Goal: Task Accomplishment & Management: Manage account settings

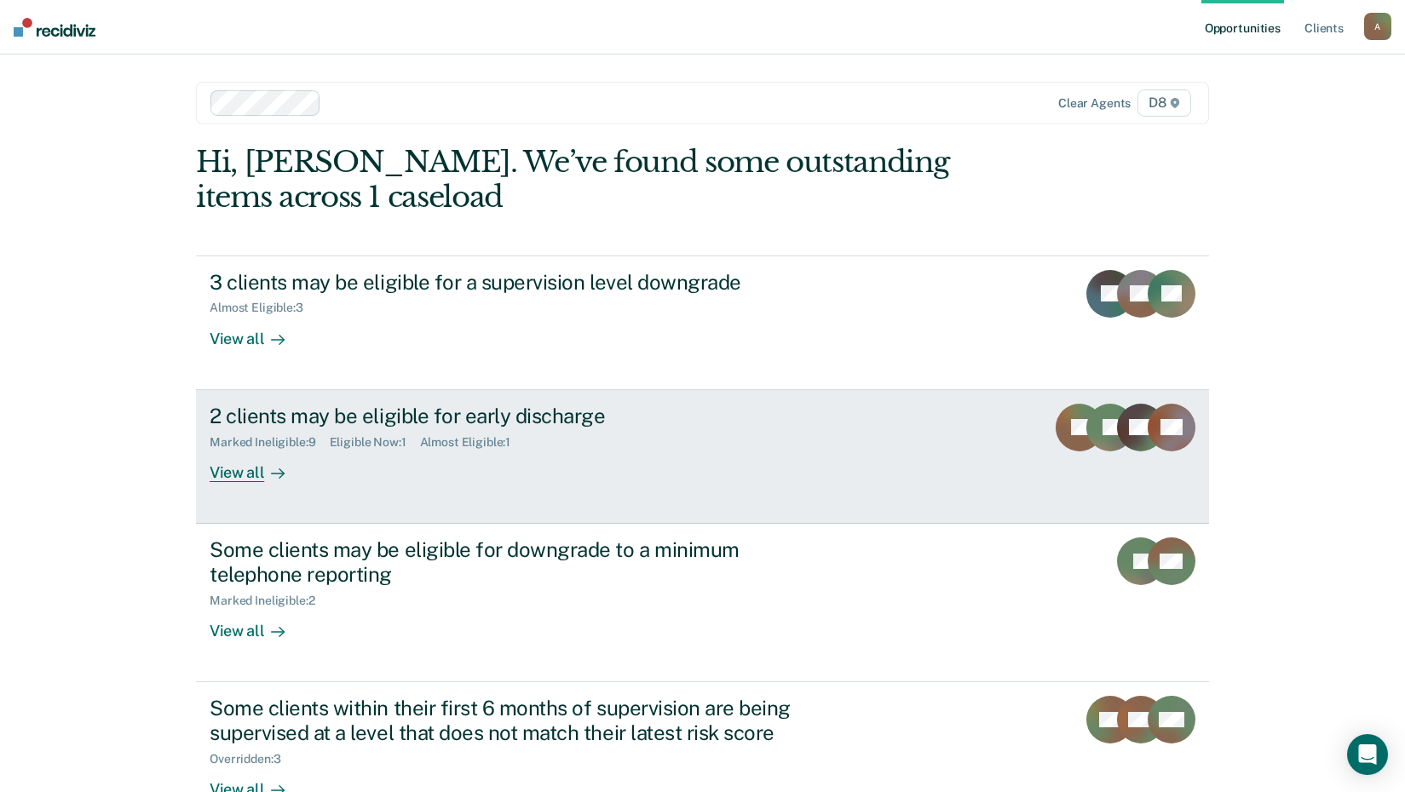
click at [240, 476] on div "View all" at bounding box center [257, 465] width 95 height 33
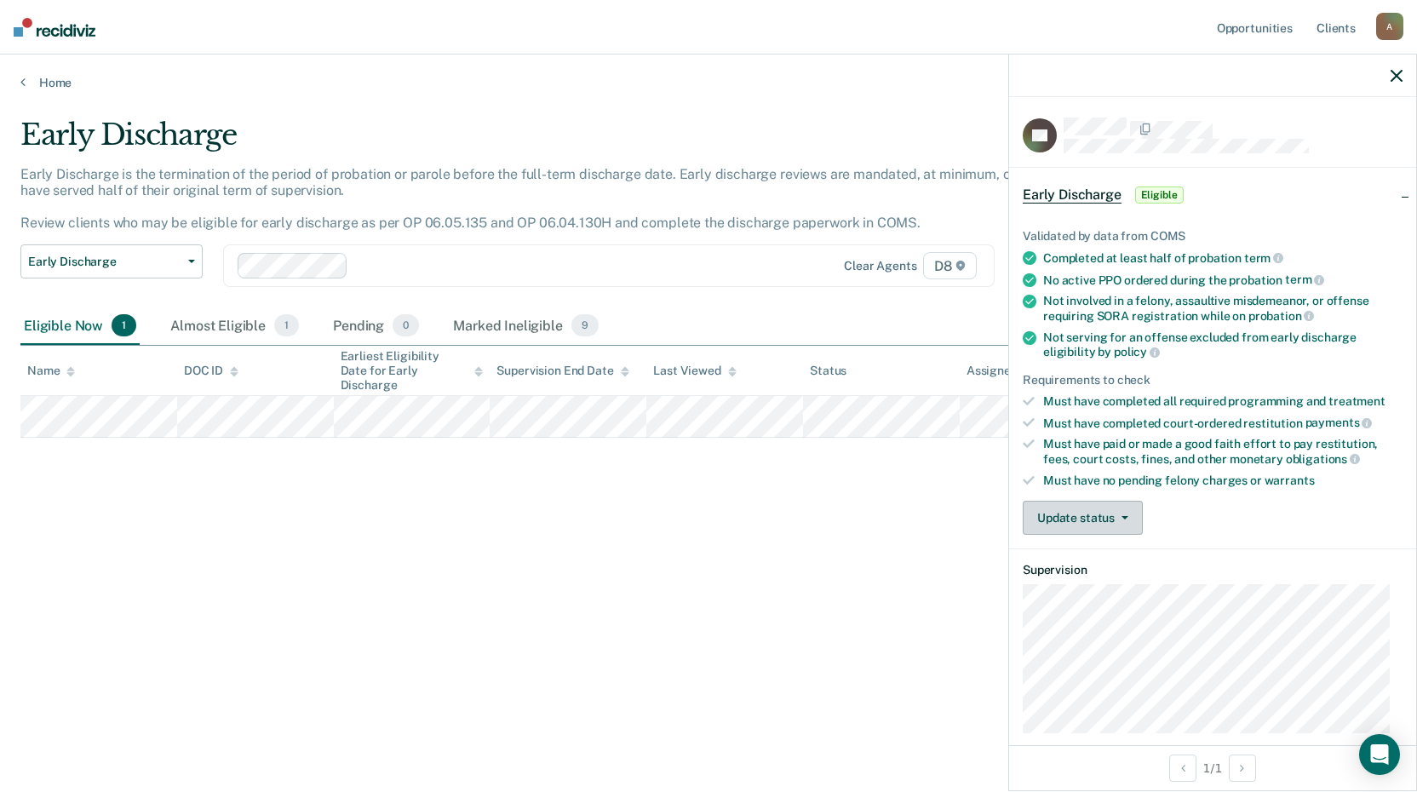
click at [1125, 512] on button "Update status" at bounding box center [1083, 518] width 120 height 34
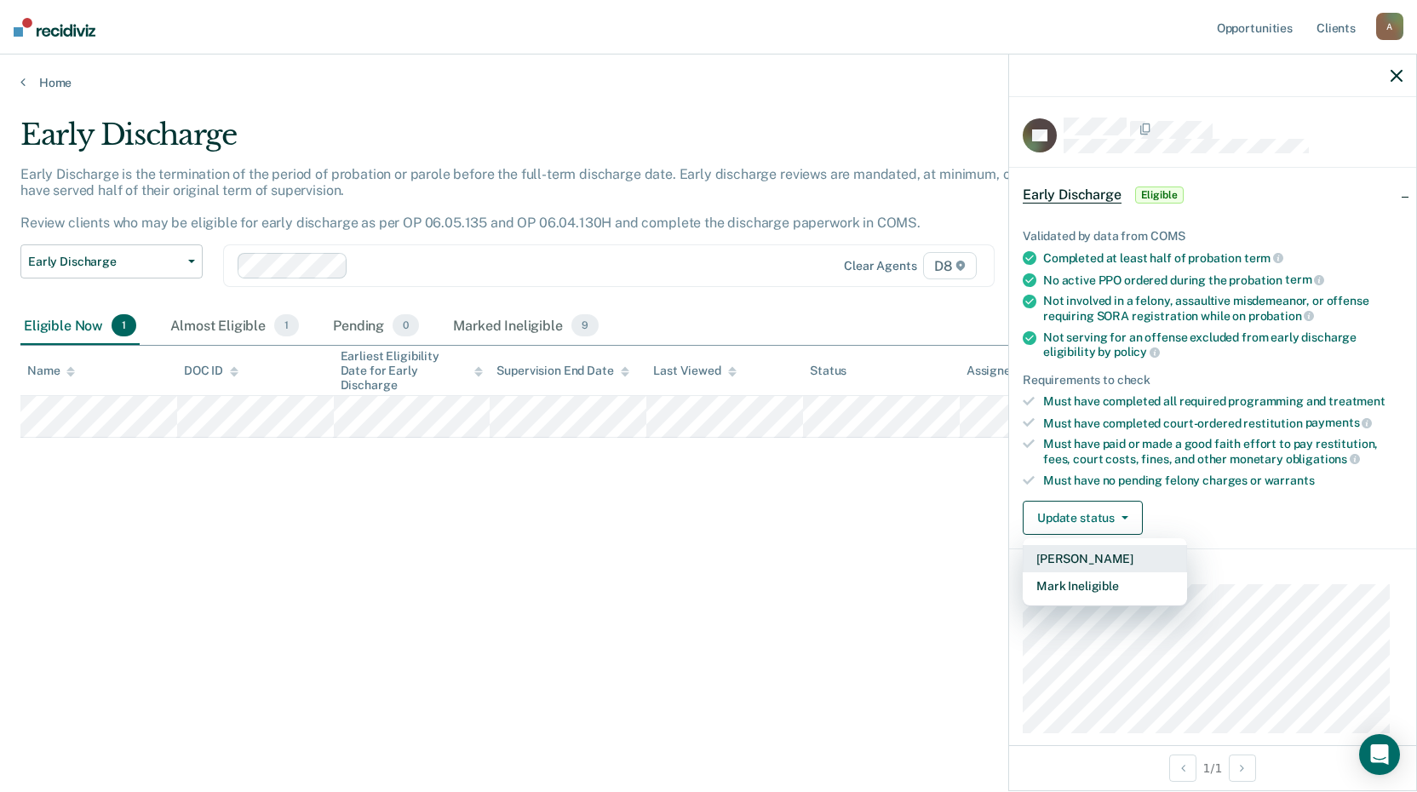
click at [1094, 553] on button "[PERSON_NAME]" at bounding box center [1105, 558] width 164 height 27
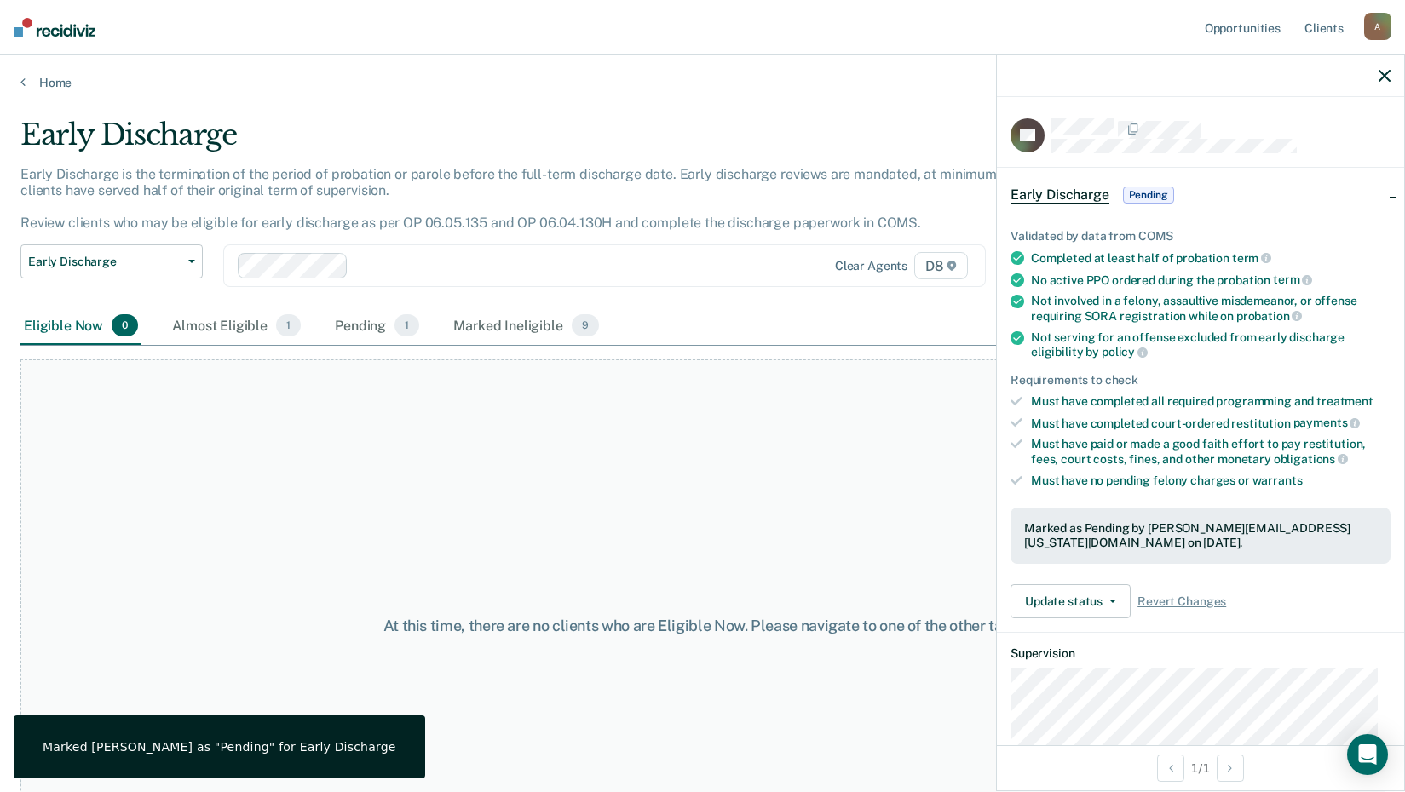
click at [758, 537] on div "At this time, there are no clients who are Eligible Now. Please navigate to one…" at bounding box center [702, 625] width 1364 height 533
click at [222, 325] on div "Almost Eligible 1" at bounding box center [236, 325] width 135 height 37
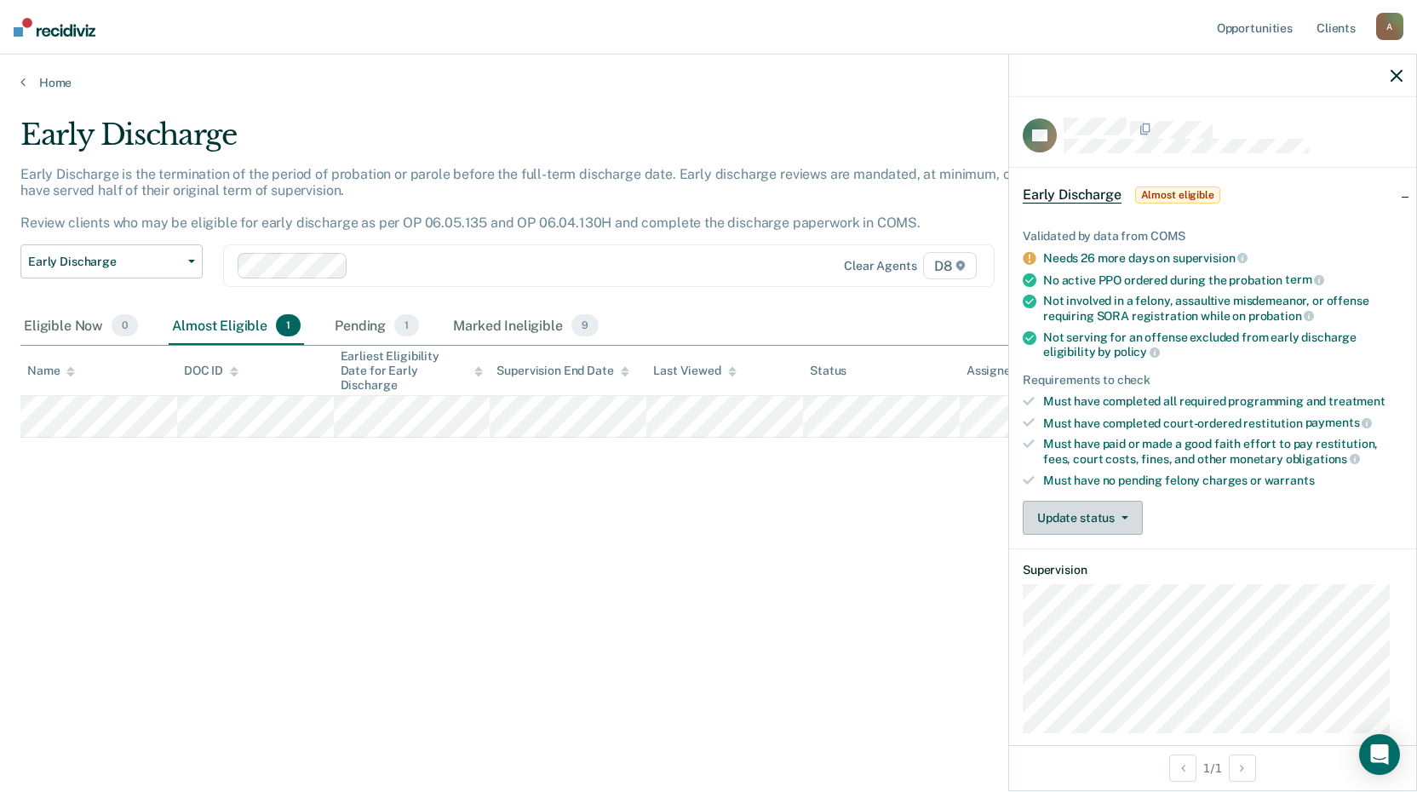
click at [1117, 516] on span "button" at bounding box center [1122, 517] width 14 height 3
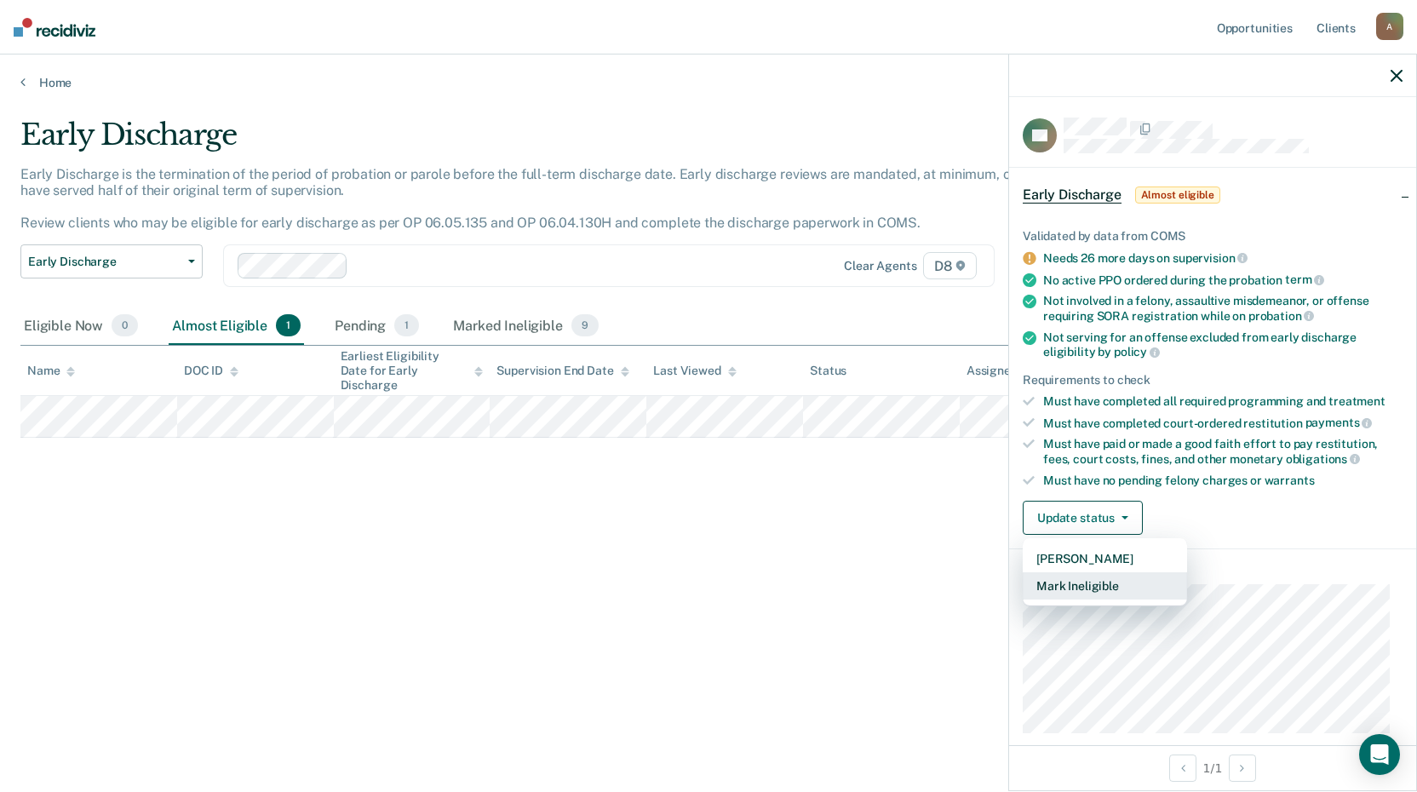
click at [1101, 582] on button "Mark Ineligible" at bounding box center [1105, 585] width 164 height 27
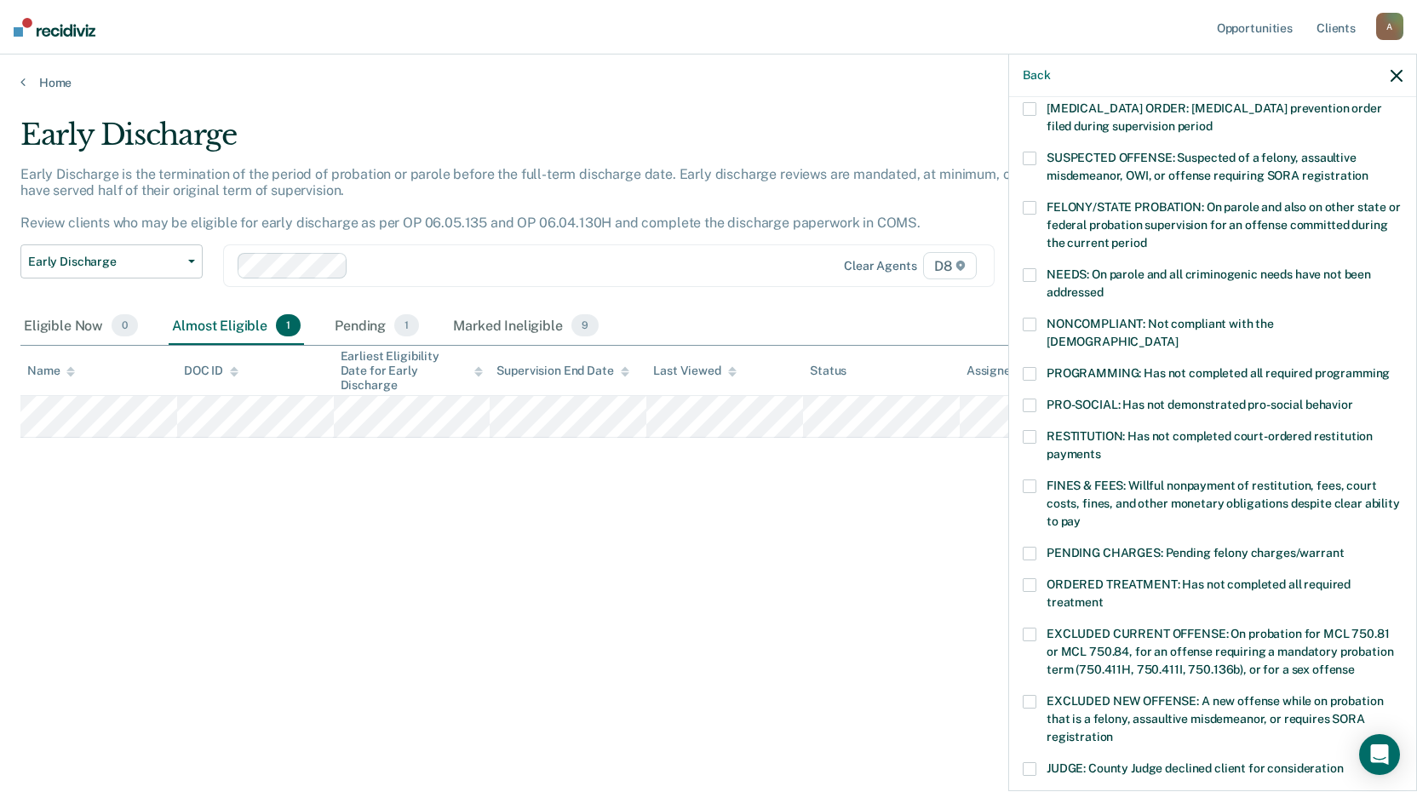
scroll to position [85, 0]
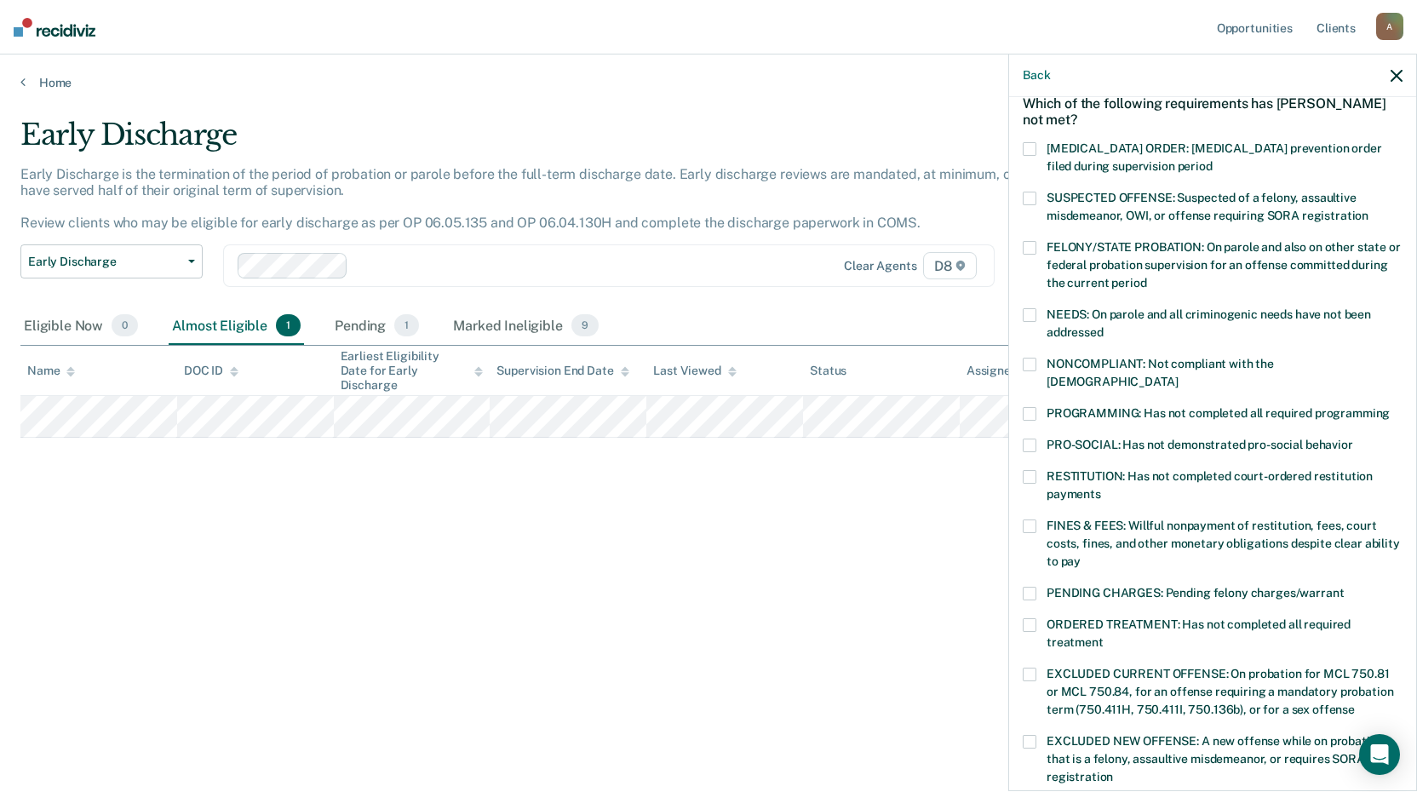
click at [1026, 470] on span at bounding box center [1030, 477] width 14 height 14
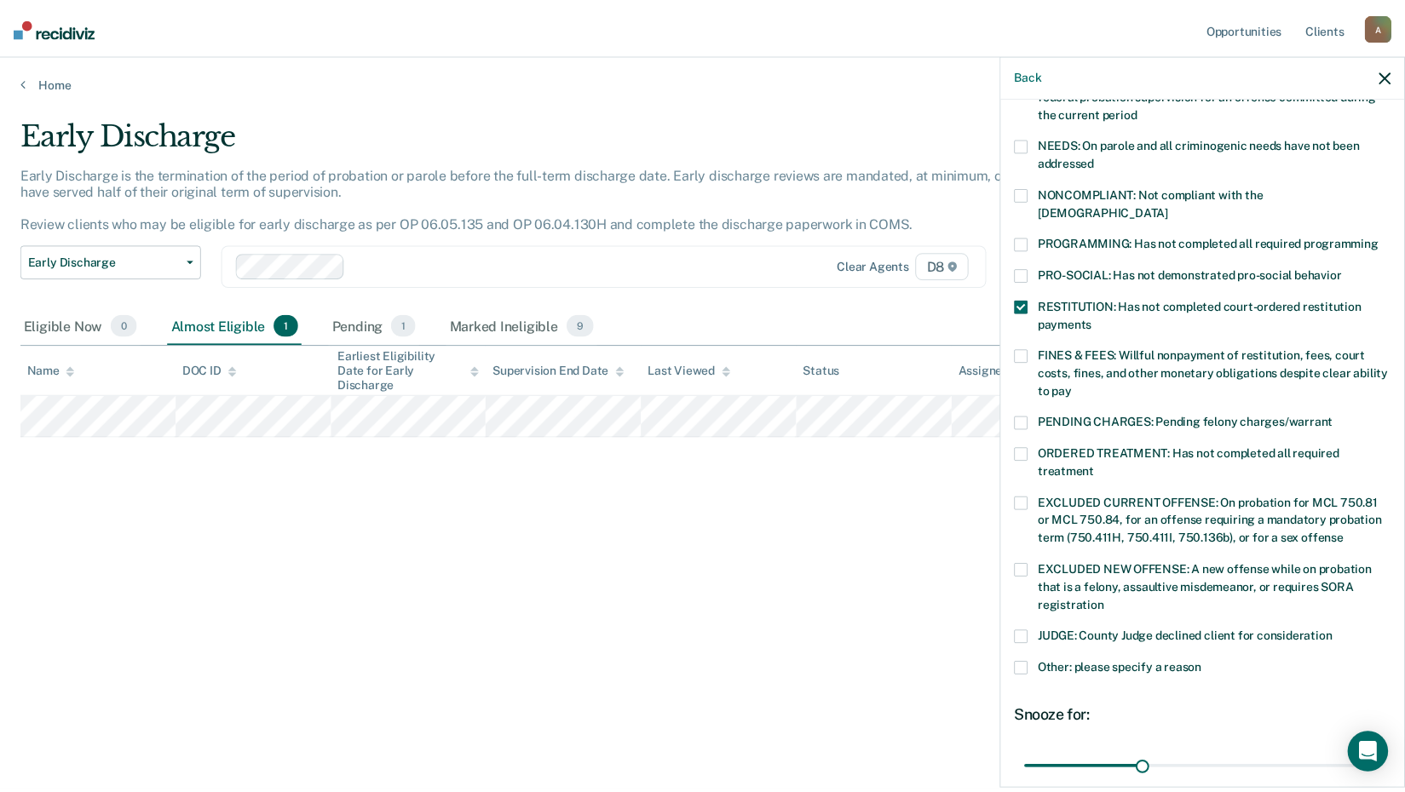
scroll to position [395, 0]
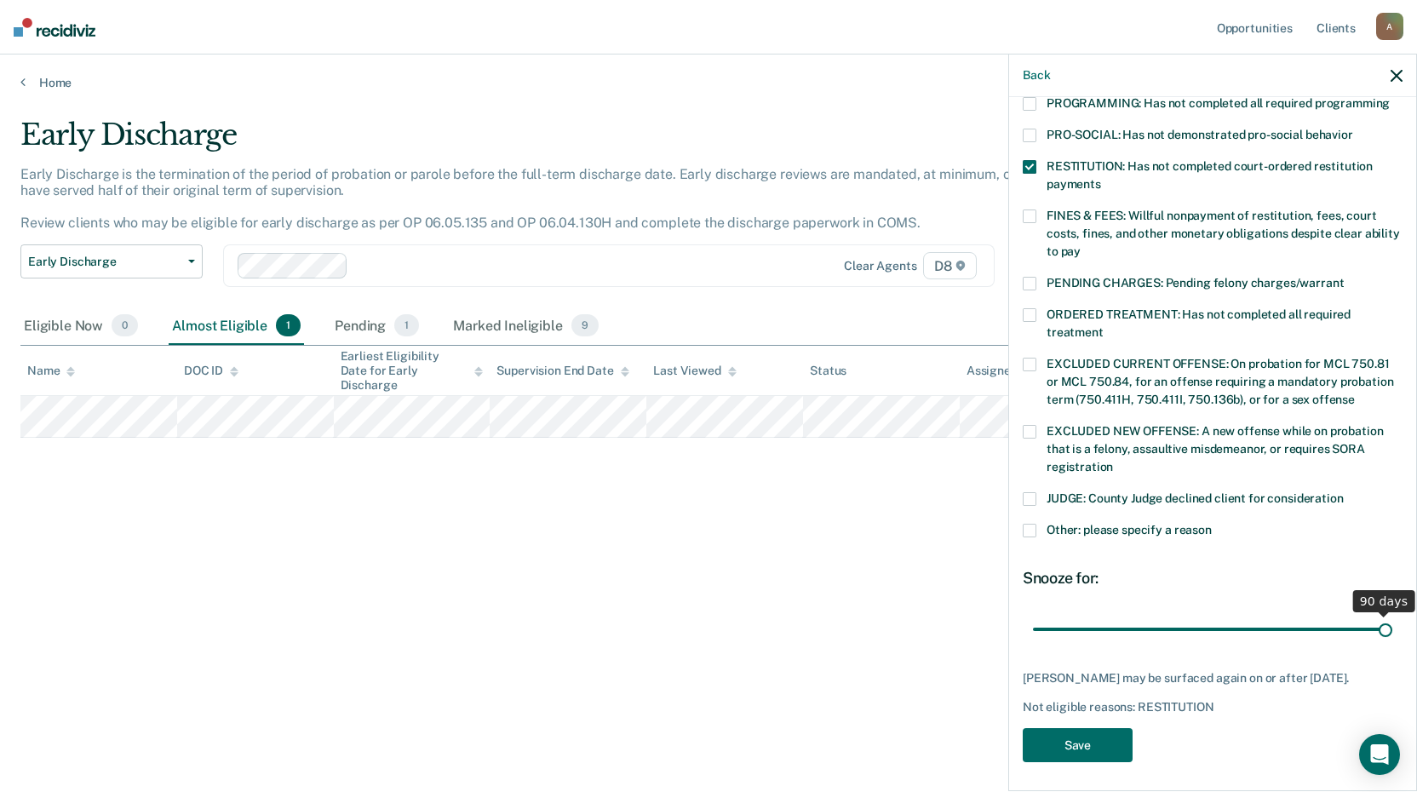
drag, startPoint x: 1148, startPoint y: 611, endPoint x: 1383, endPoint y: 618, distance: 235.2
type input "90"
click at [1383, 618] on input "range" at bounding box center [1212, 629] width 359 height 30
click at [1090, 739] on button "Save" at bounding box center [1078, 745] width 110 height 35
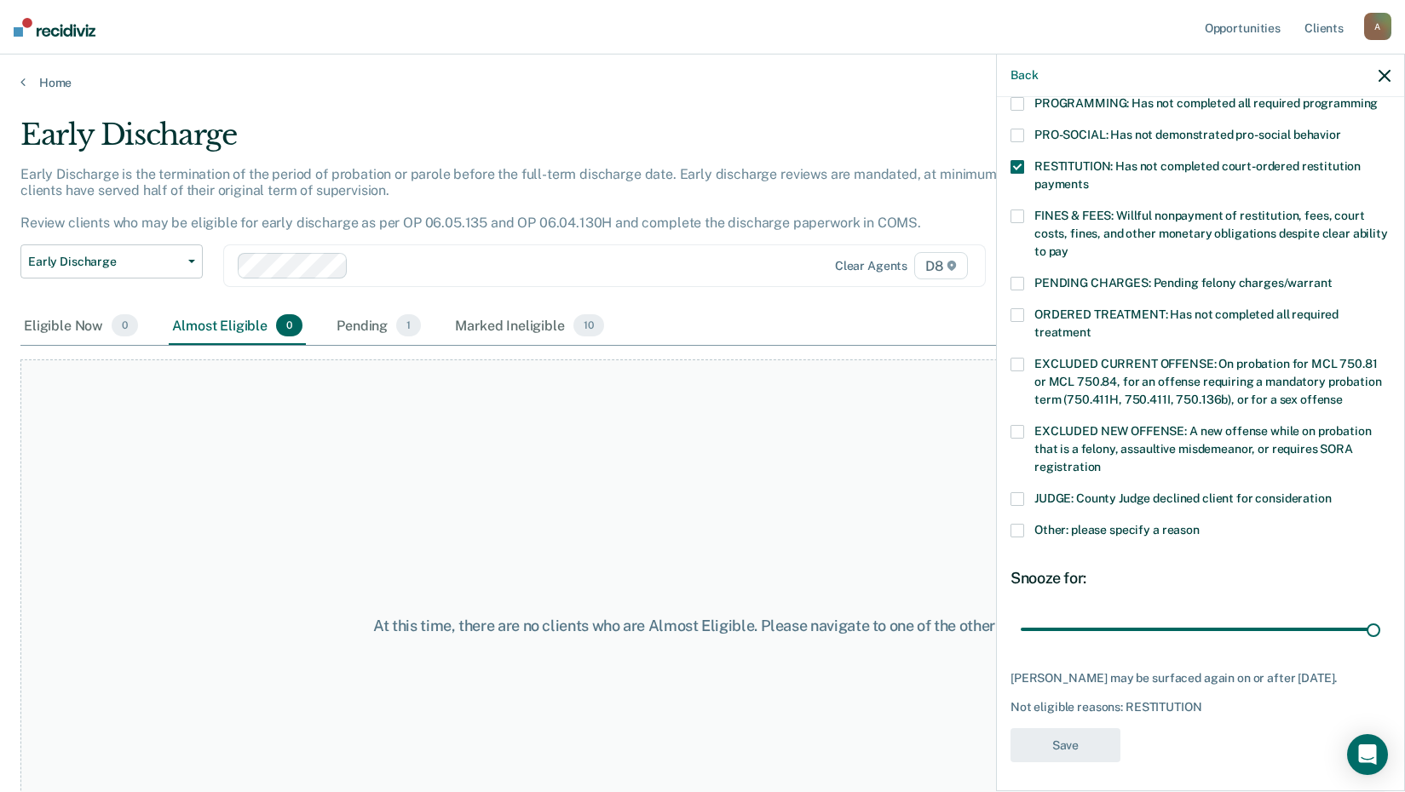
scroll to position [308, 0]
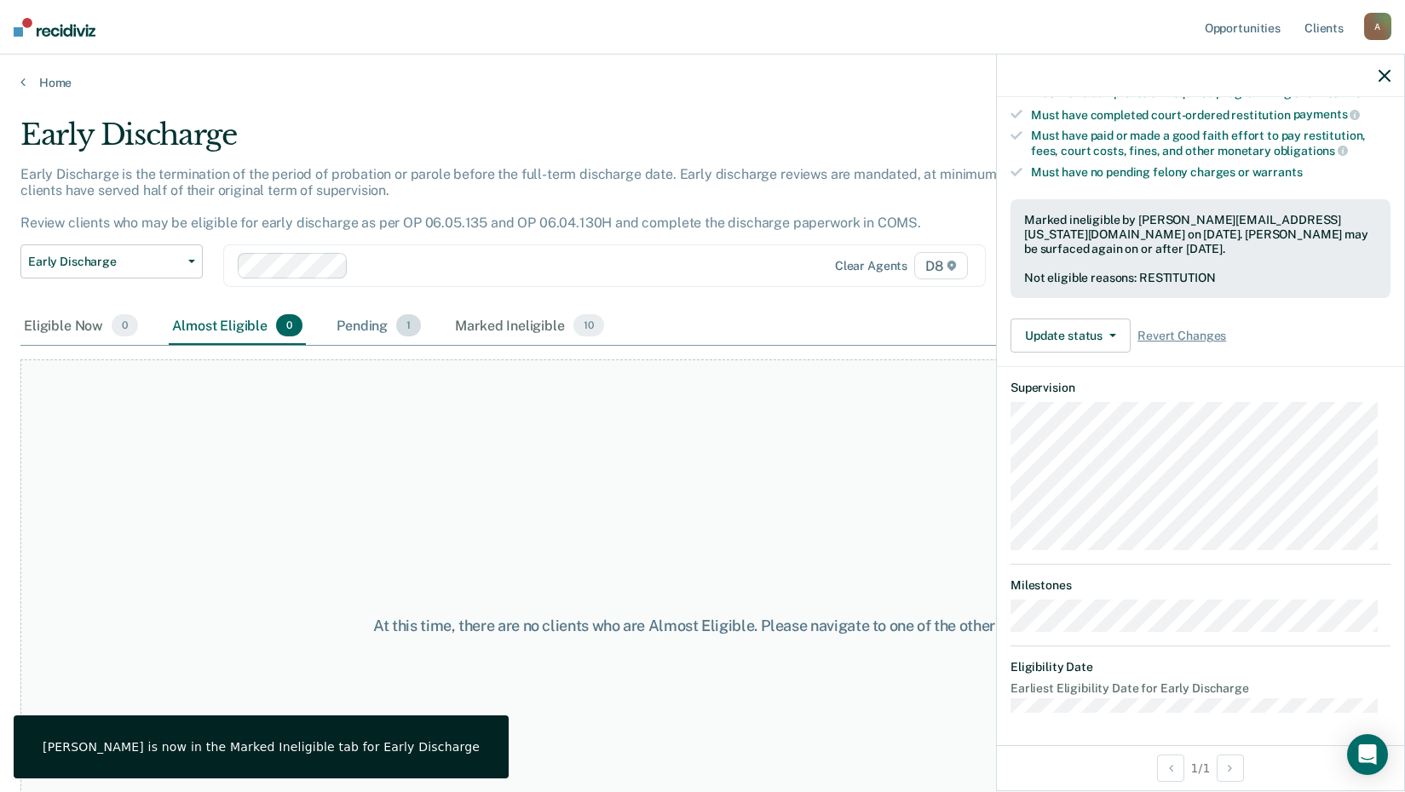
click at [363, 328] on div "Pending 1" at bounding box center [378, 325] width 91 height 37
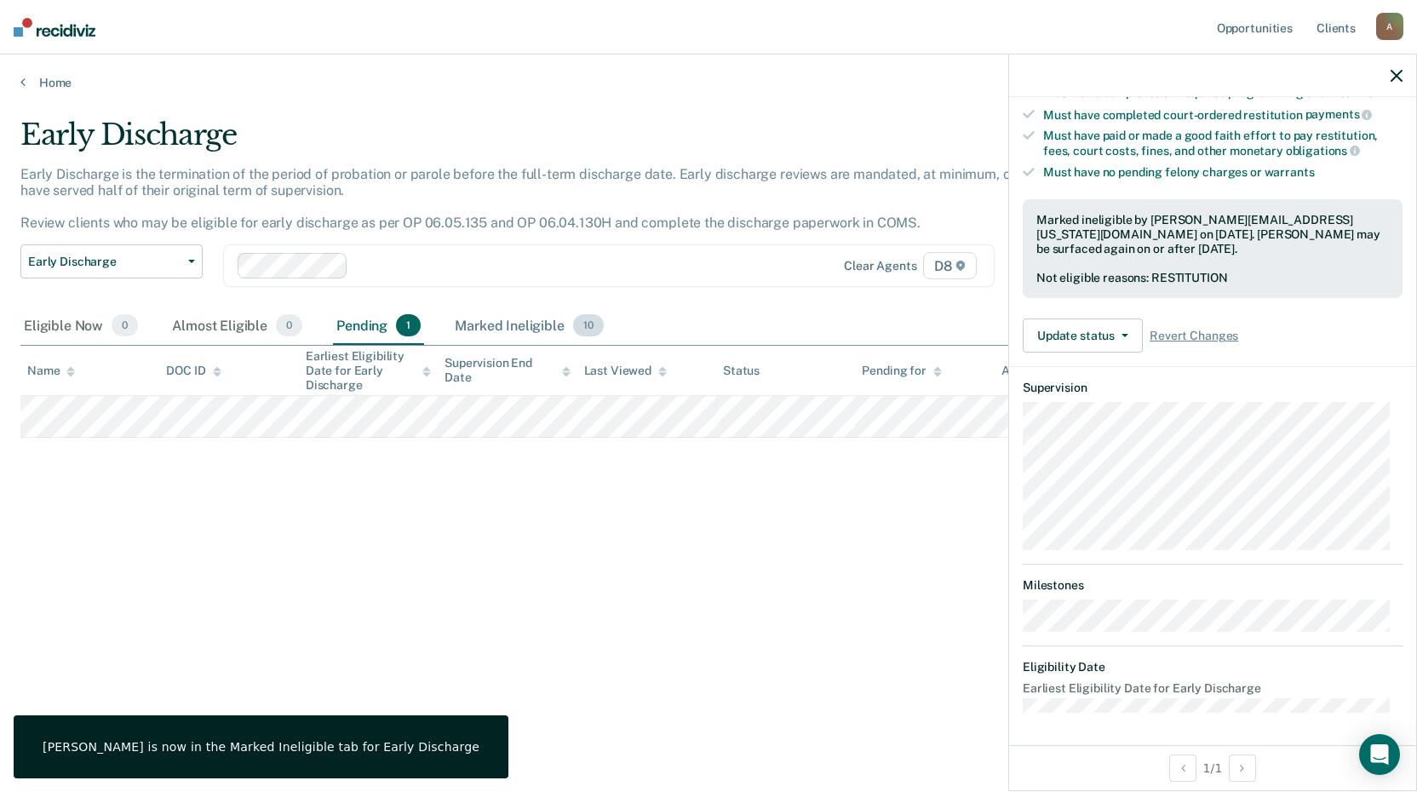
click at [512, 325] on div "Marked Ineligible 10" at bounding box center [528, 325] width 155 height 37
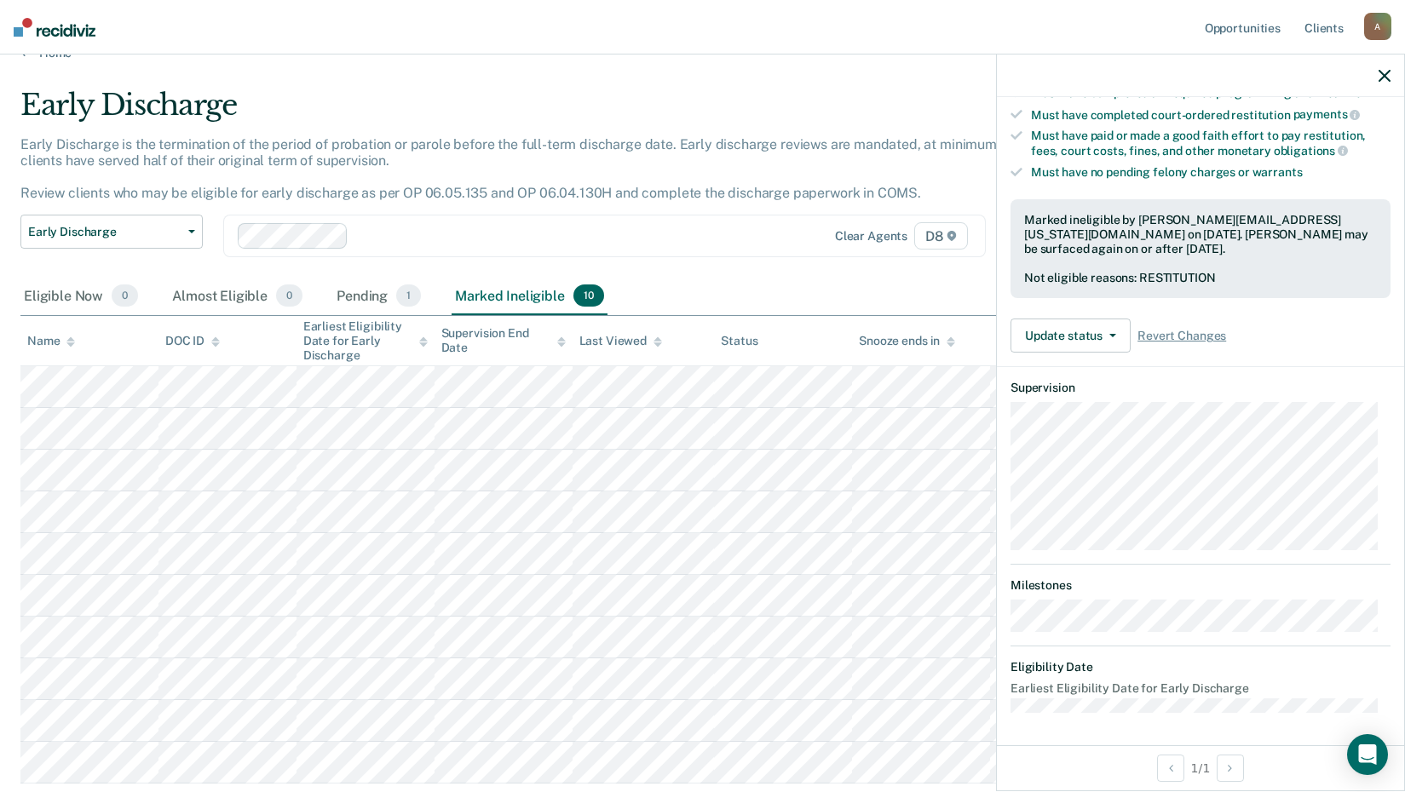
scroll to position [0, 0]
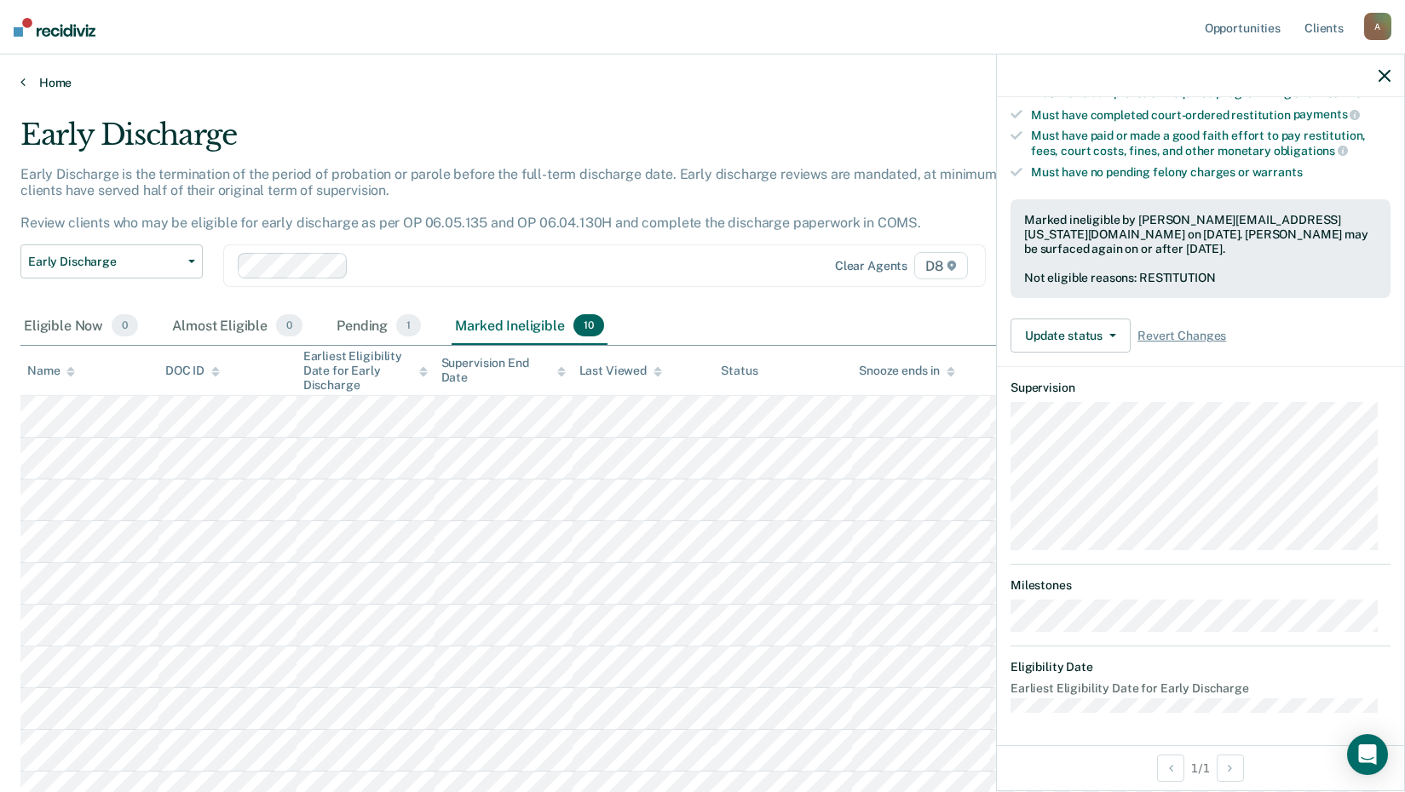
click at [35, 88] on link "Home" at bounding box center [702, 82] width 1364 height 15
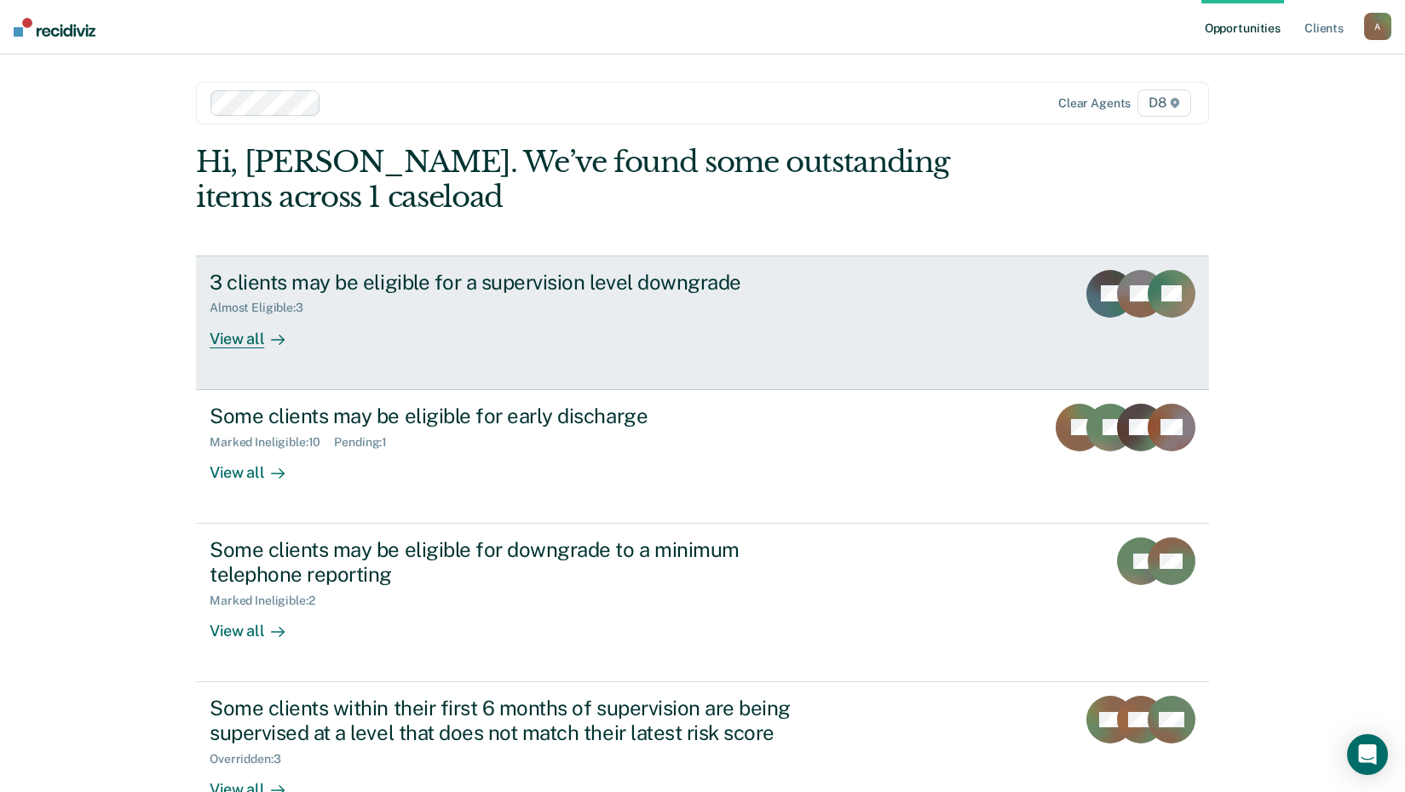
click at [241, 339] on div "View all" at bounding box center [257, 331] width 95 height 33
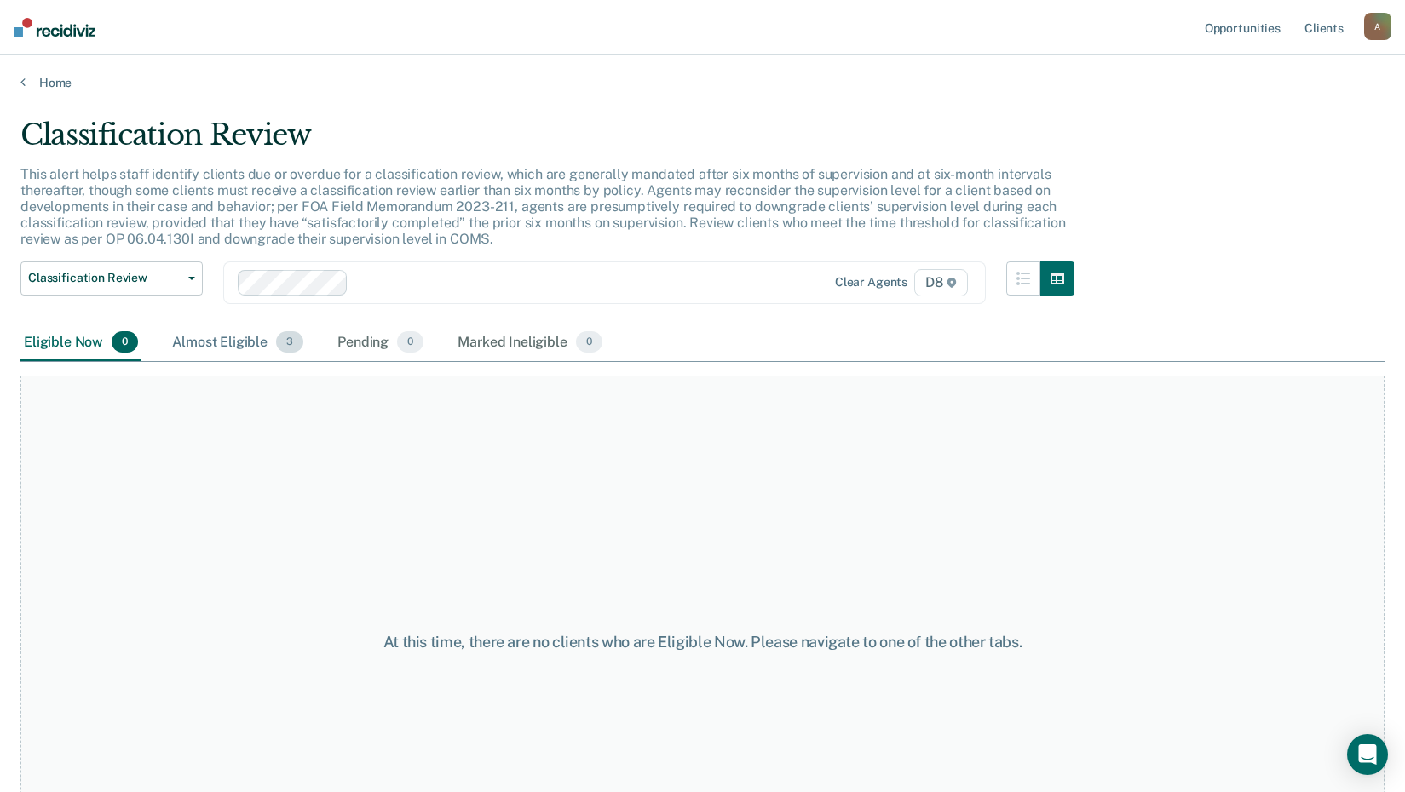
click at [221, 352] on div "Almost Eligible 3" at bounding box center [238, 343] width 138 height 37
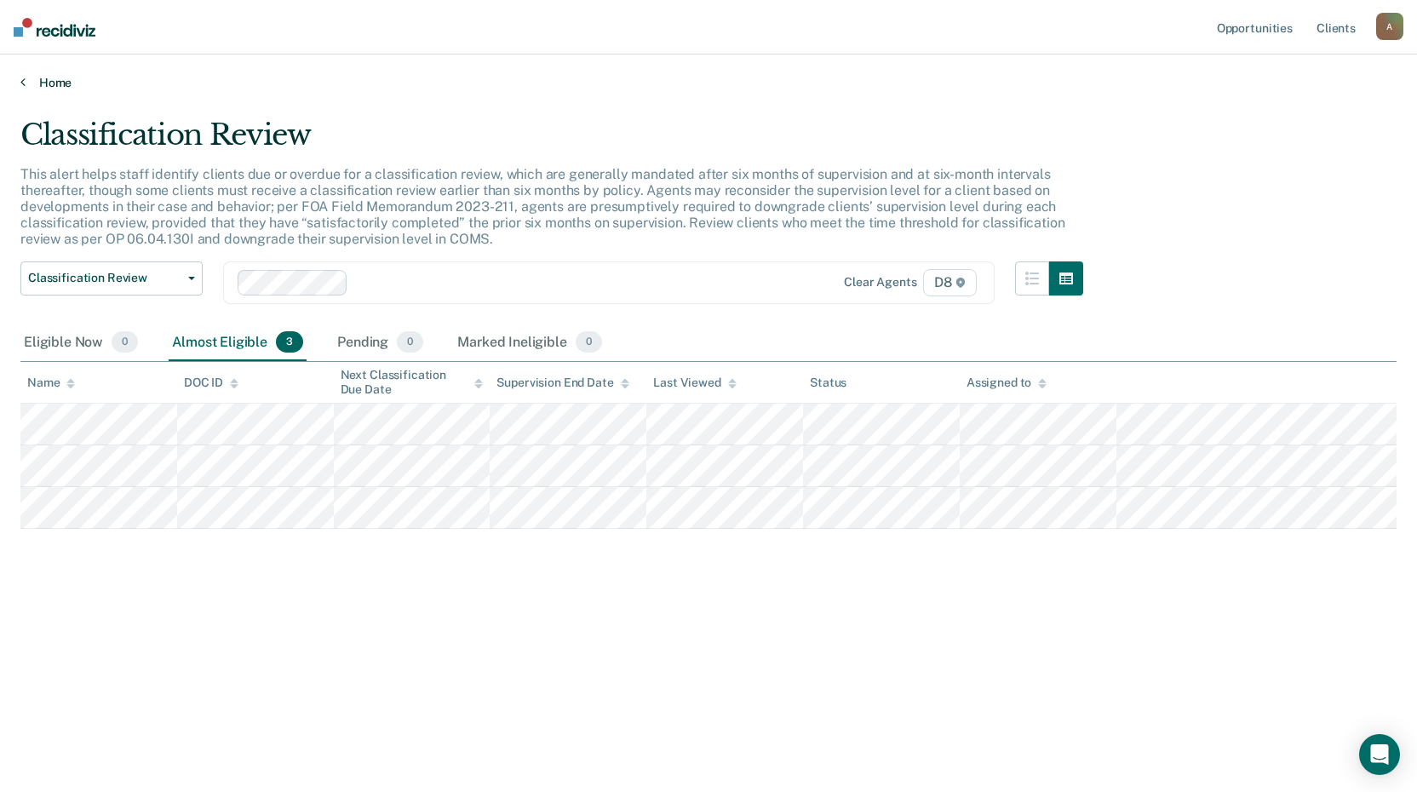
click at [39, 80] on link "Home" at bounding box center [708, 82] width 1376 height 15
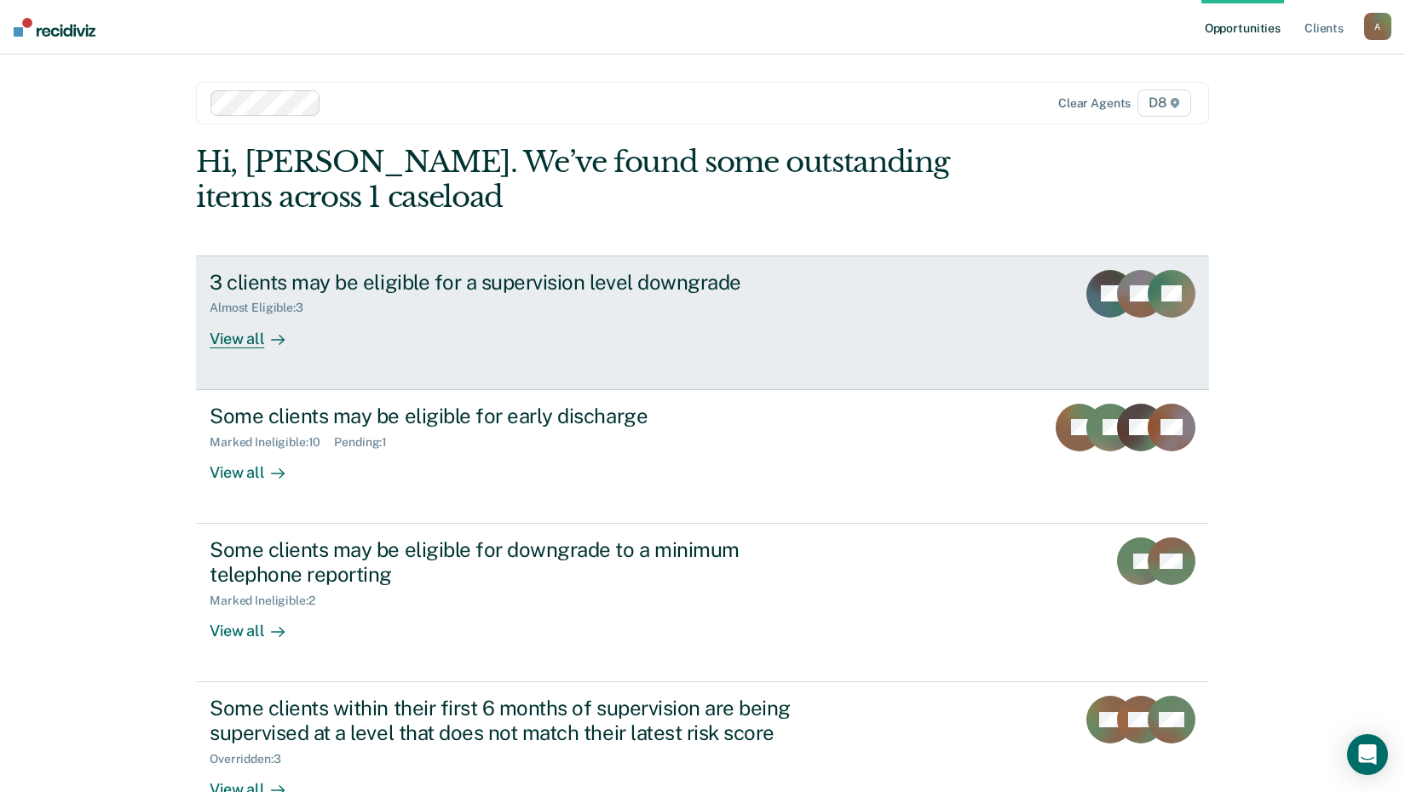
click at [238, 339] on div "View all" at bounding box center [257, 331] width 95 height 33
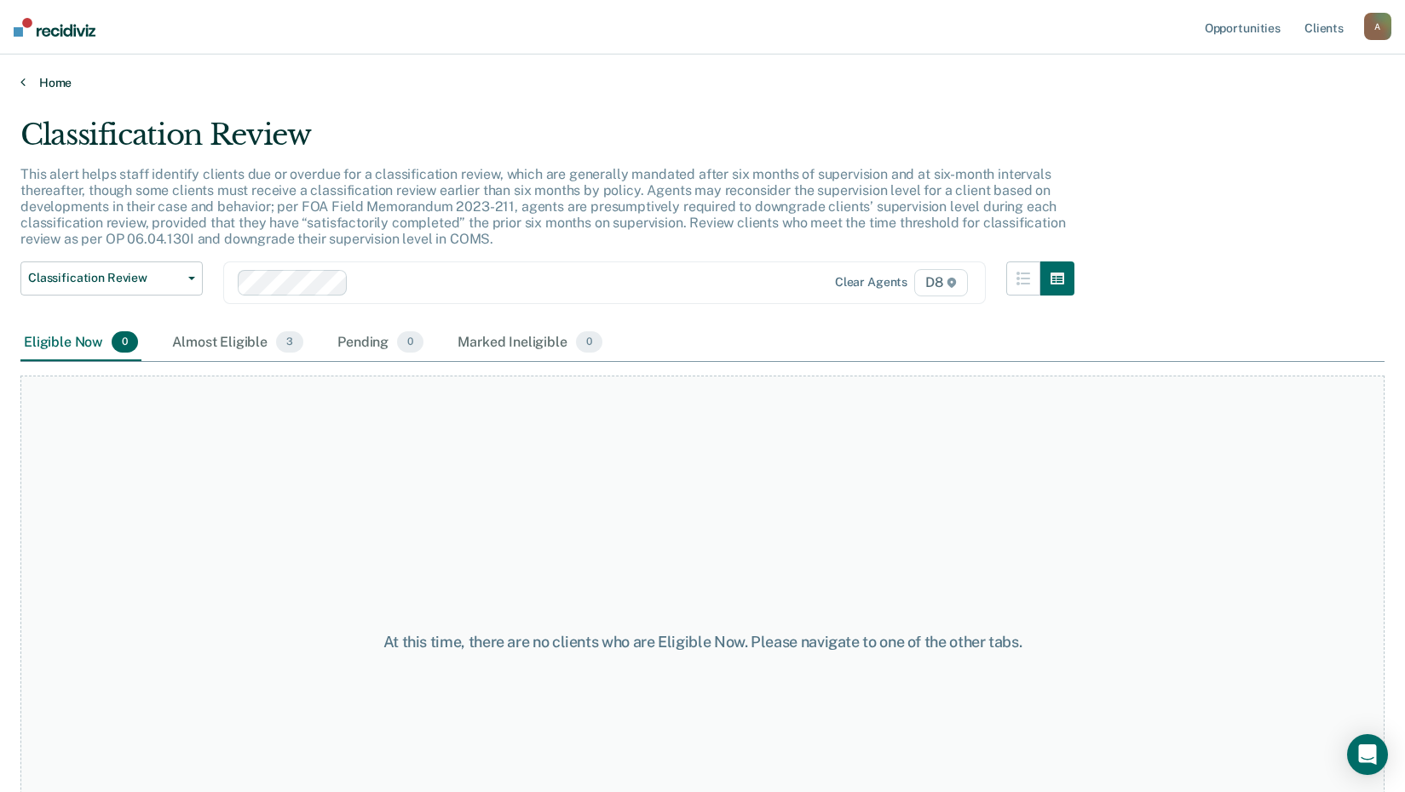
click at [54, 87] on link "Home" at bounding box center [702, 82] width 1364 height 15
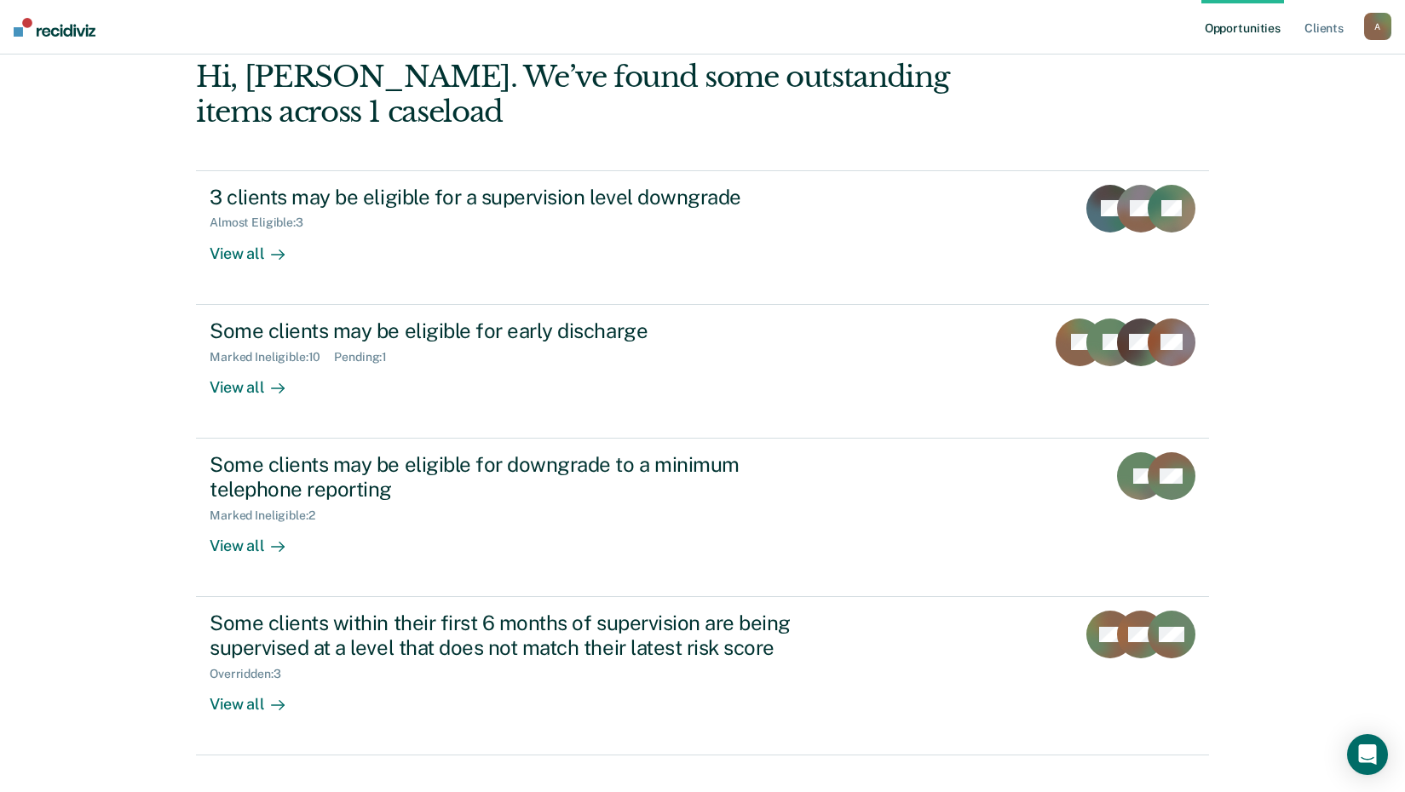
scroll to position [117, 0]
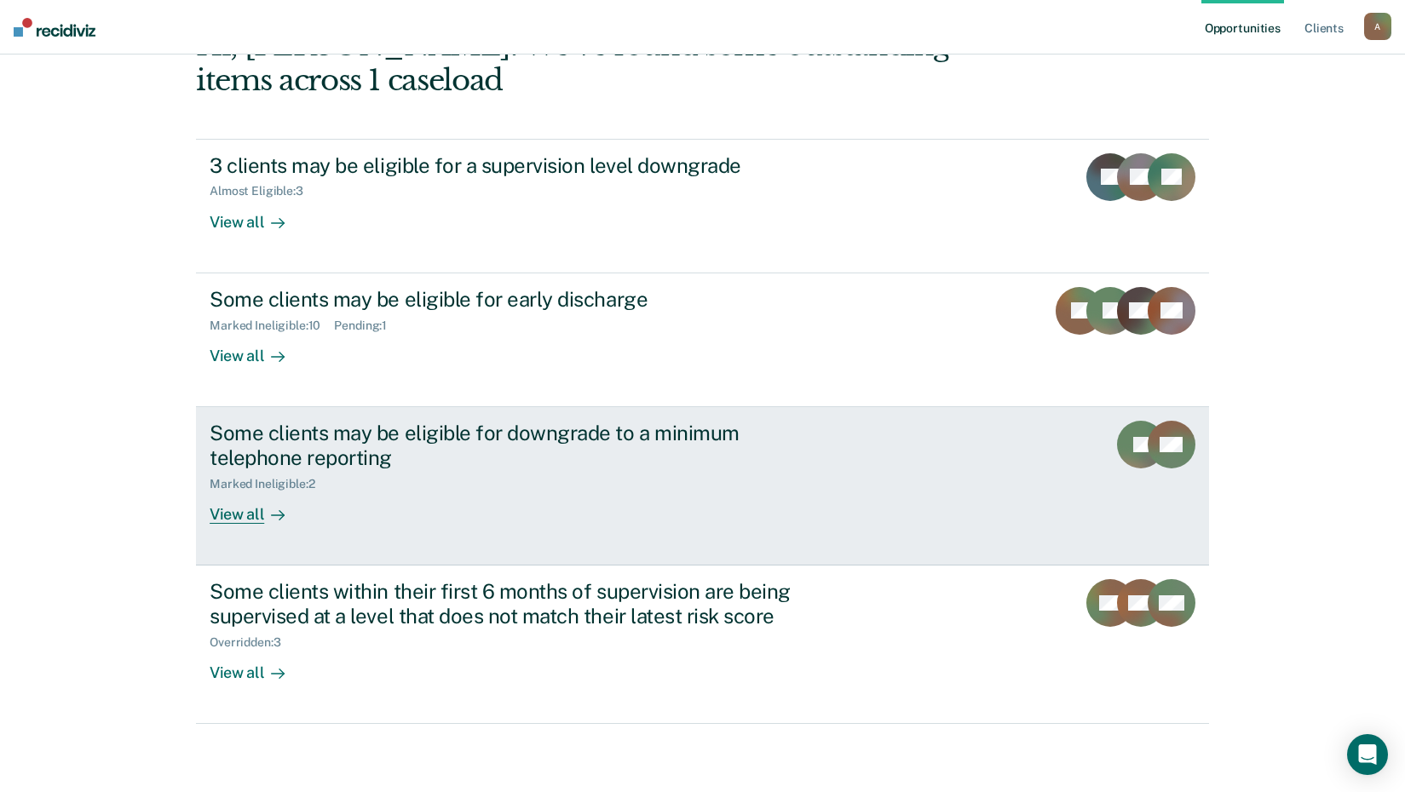
click at [239, 512] on div "View all" at bounding box center [257, 507] width 95 height 33
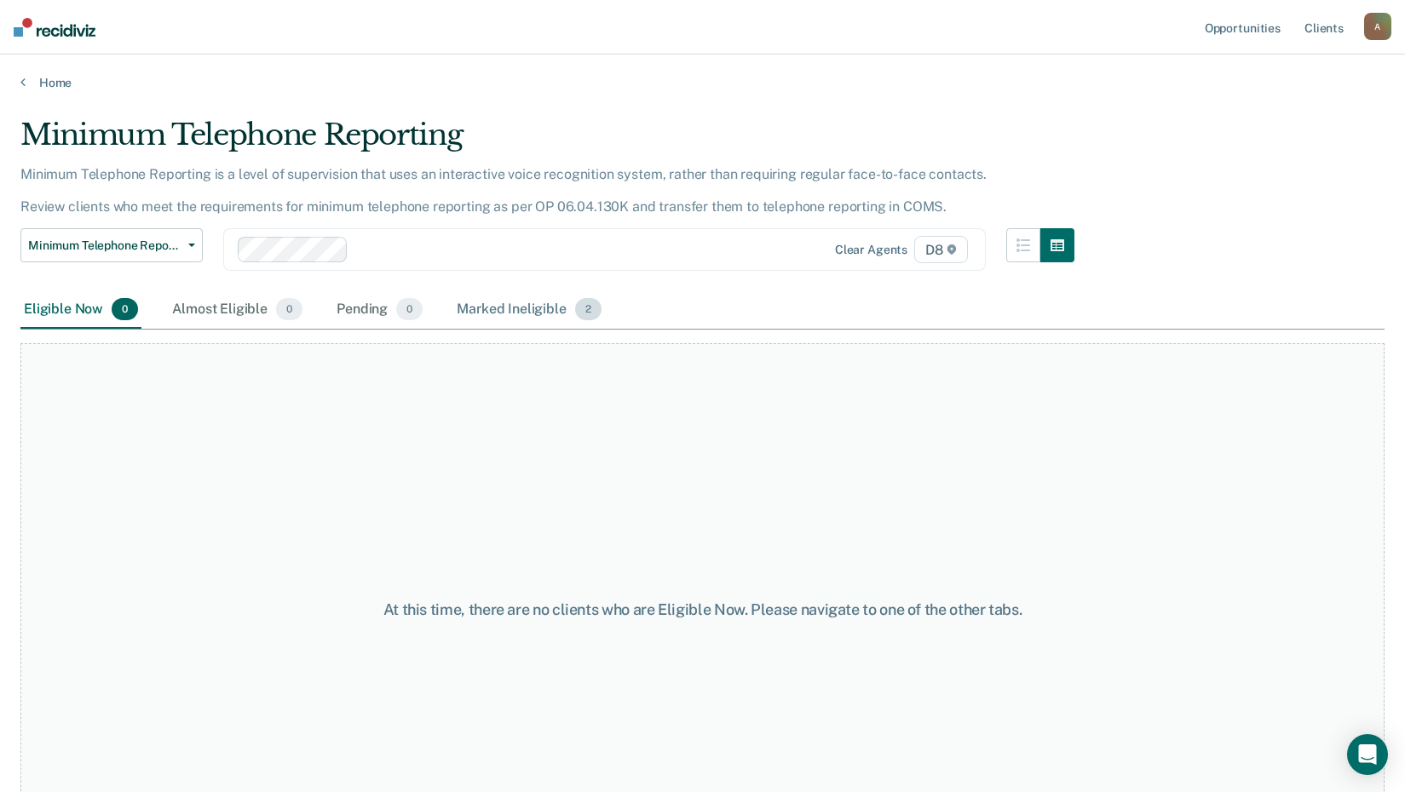
click at [510, 312] on div "Marked Ineligible 2" at bounding box center [529, 309] width 152 height 37
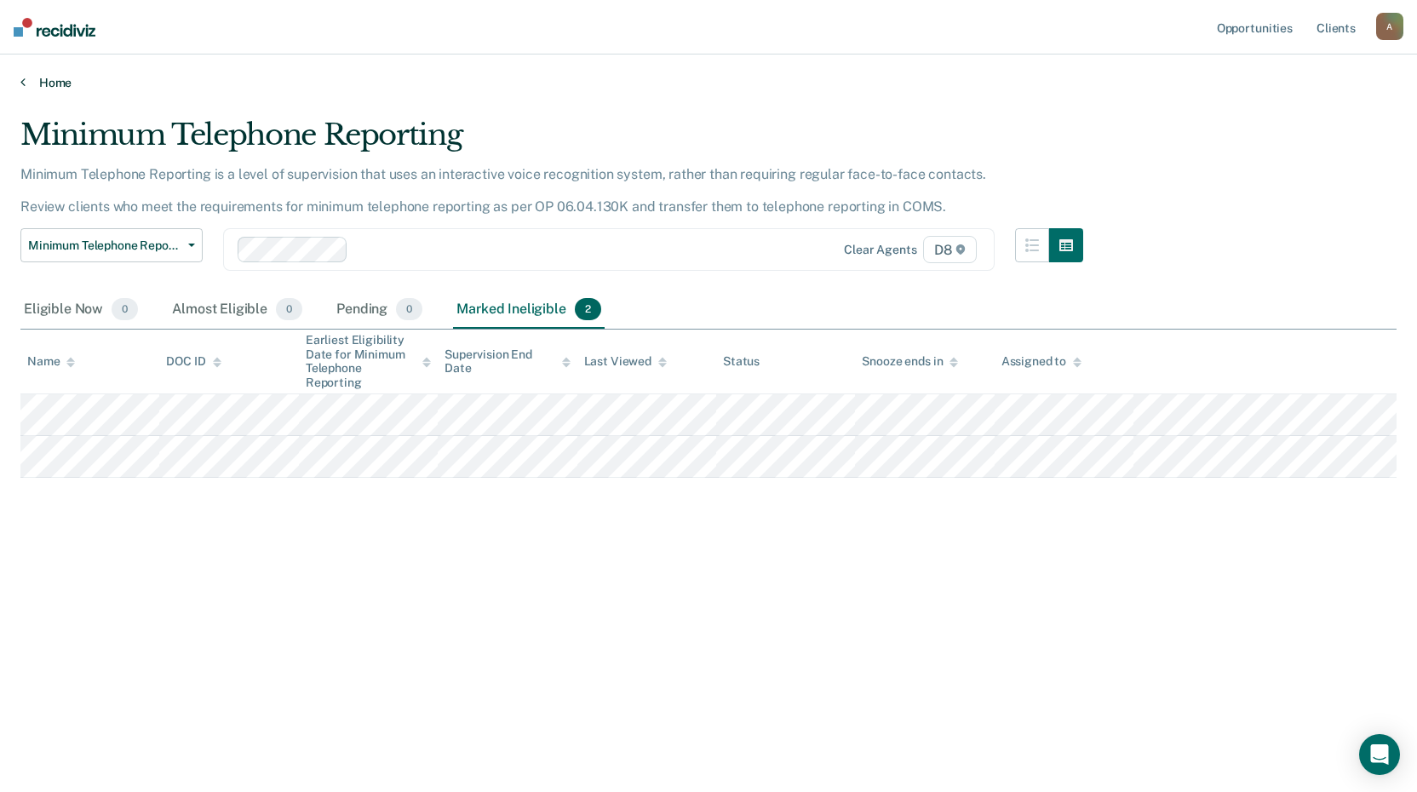
click at [43, 85] on link "Home" at bounding box center [708, 82] width 1376 height 15
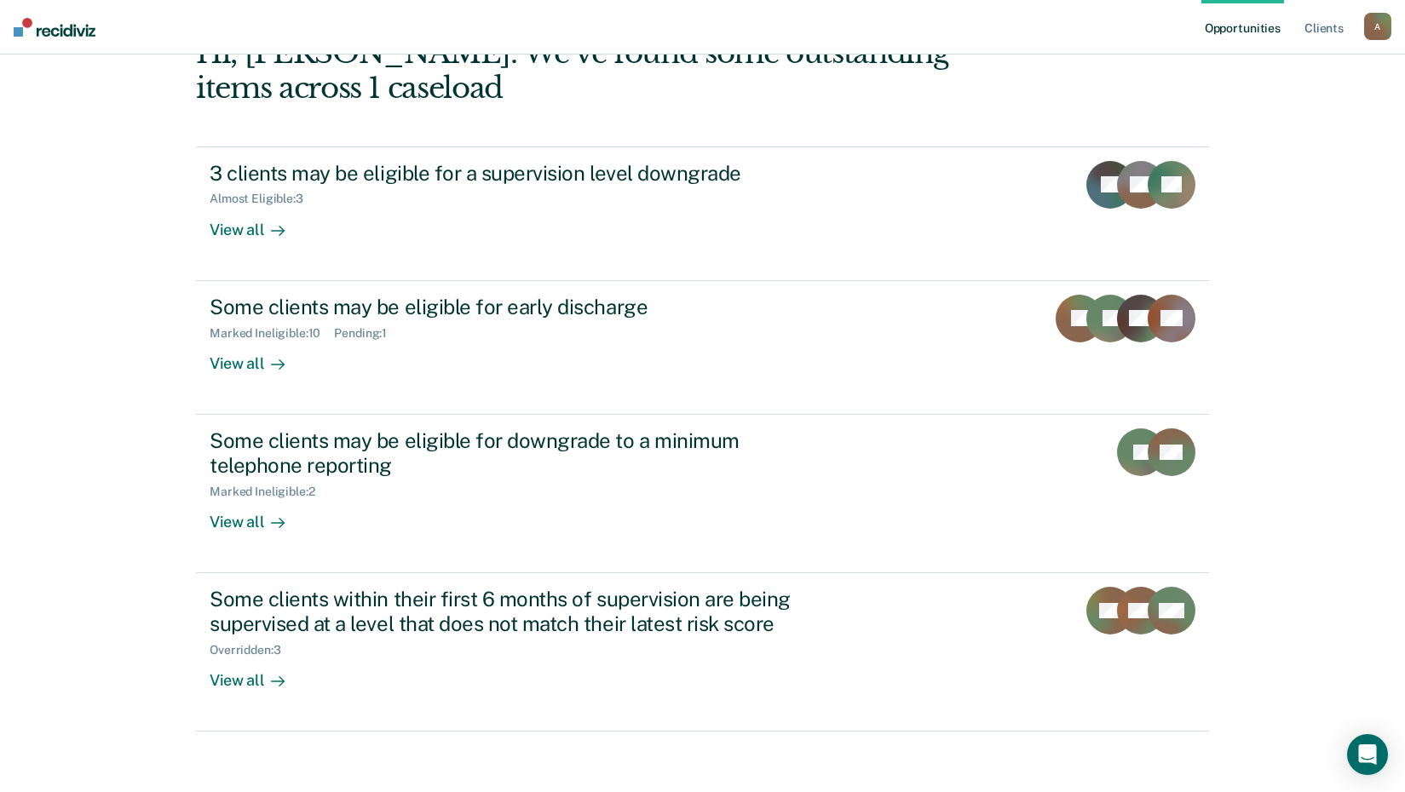
scroll to position [117, 0]
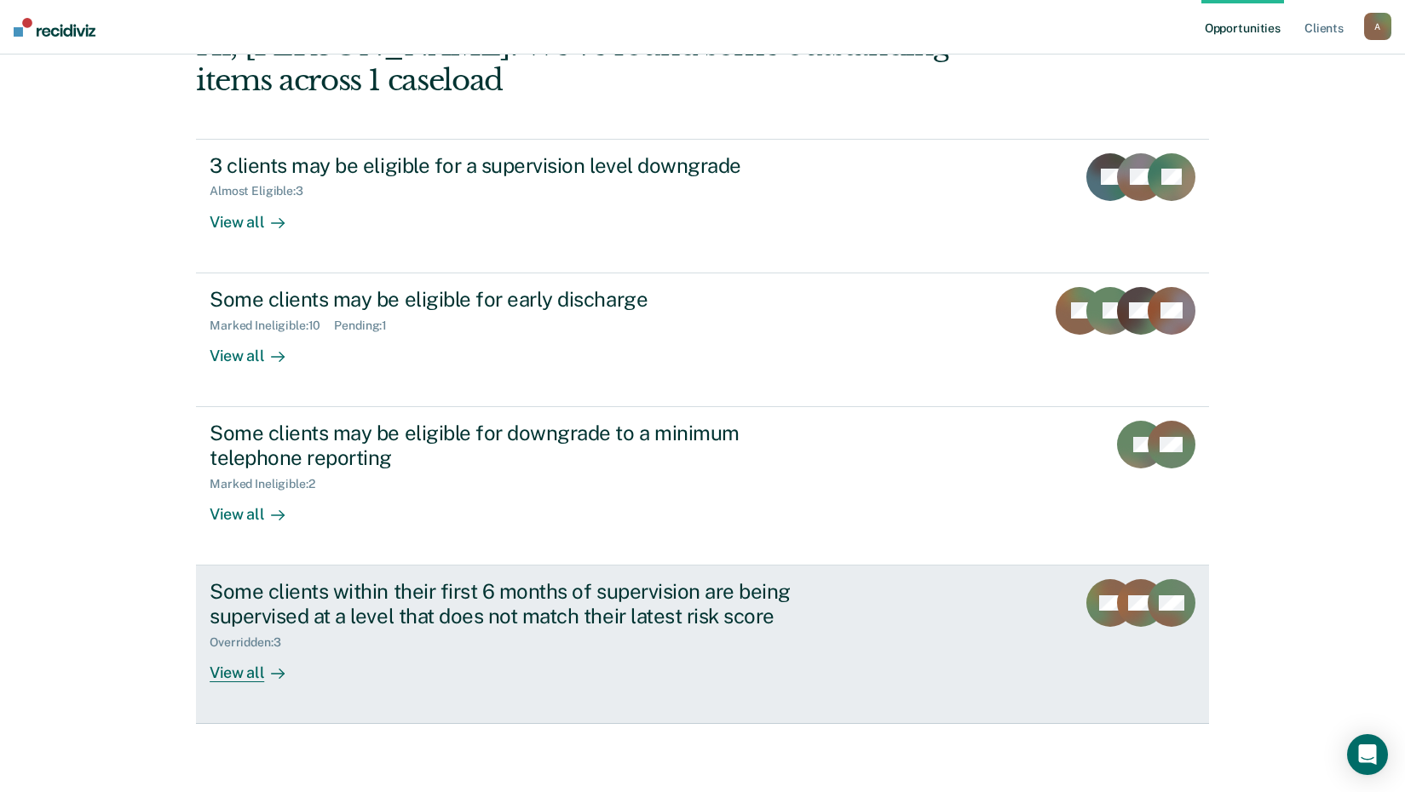
click at [232, 669] on div "View all" at bounding box center [257, 665] width 95 height 33
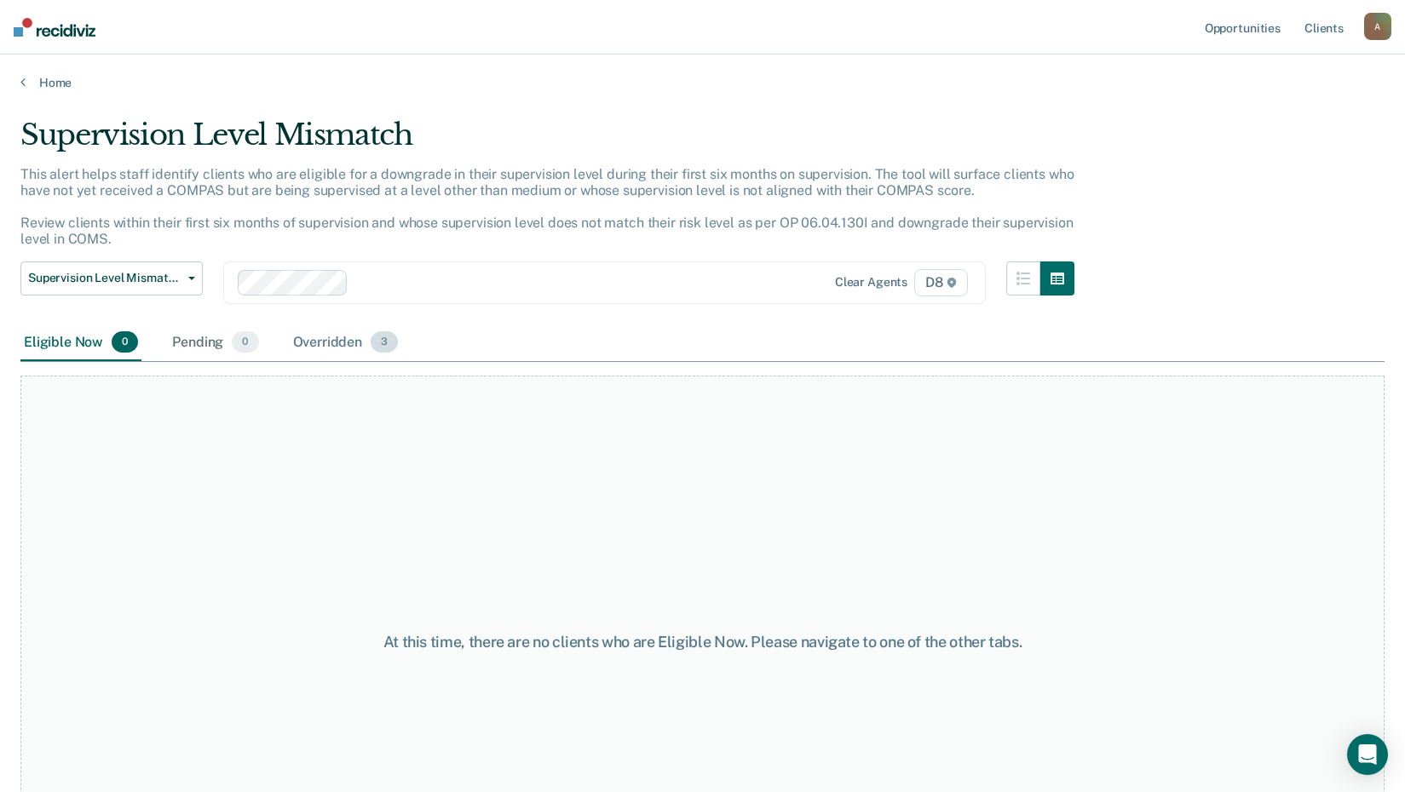
click at [339, 350] on div "Overridden 3" at bounding box center [346, 343] width 112 height 37
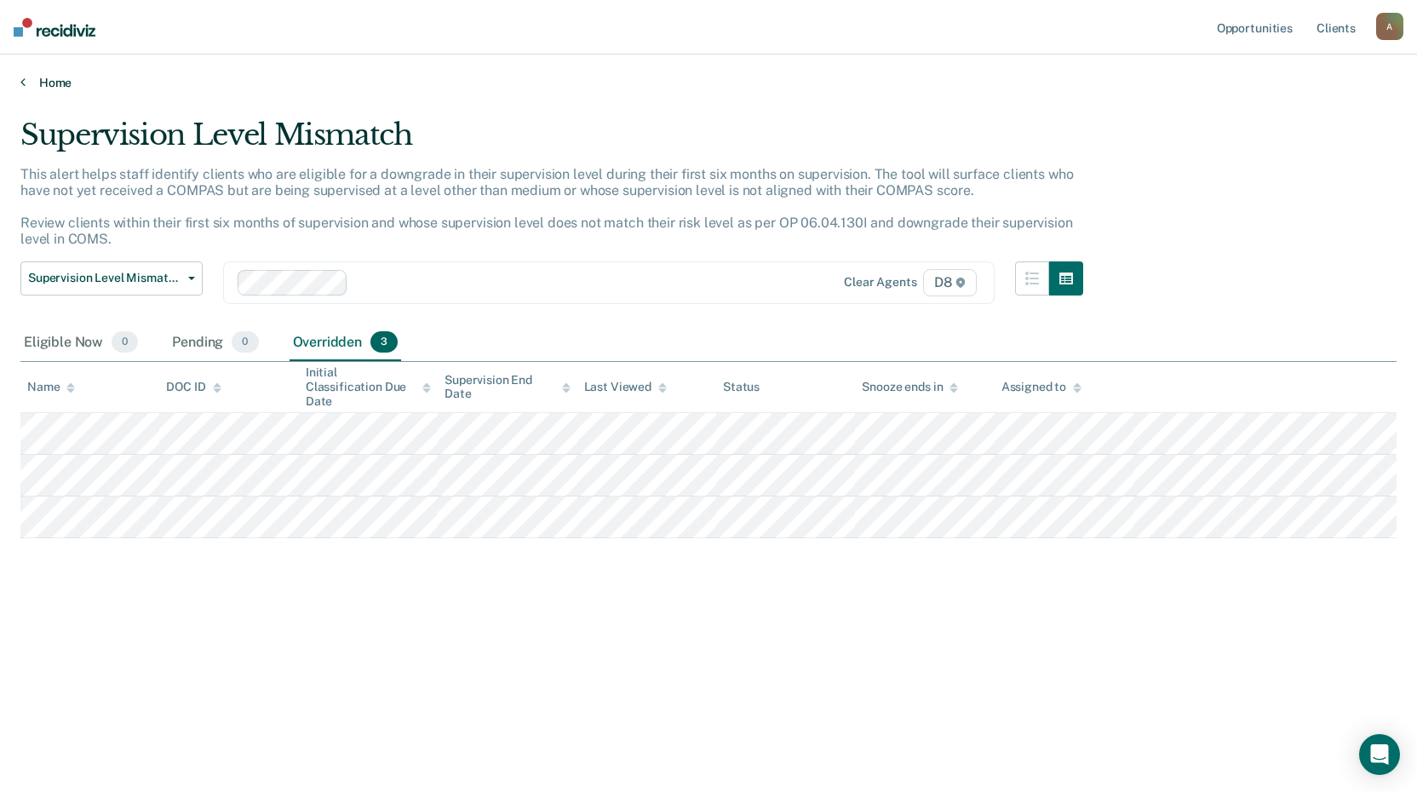
click at [59, 80] on link "Home" at bounding box center [708, 82] width 1376 height 15
